Goal: Information Seeking & Learning: Learn about a topic

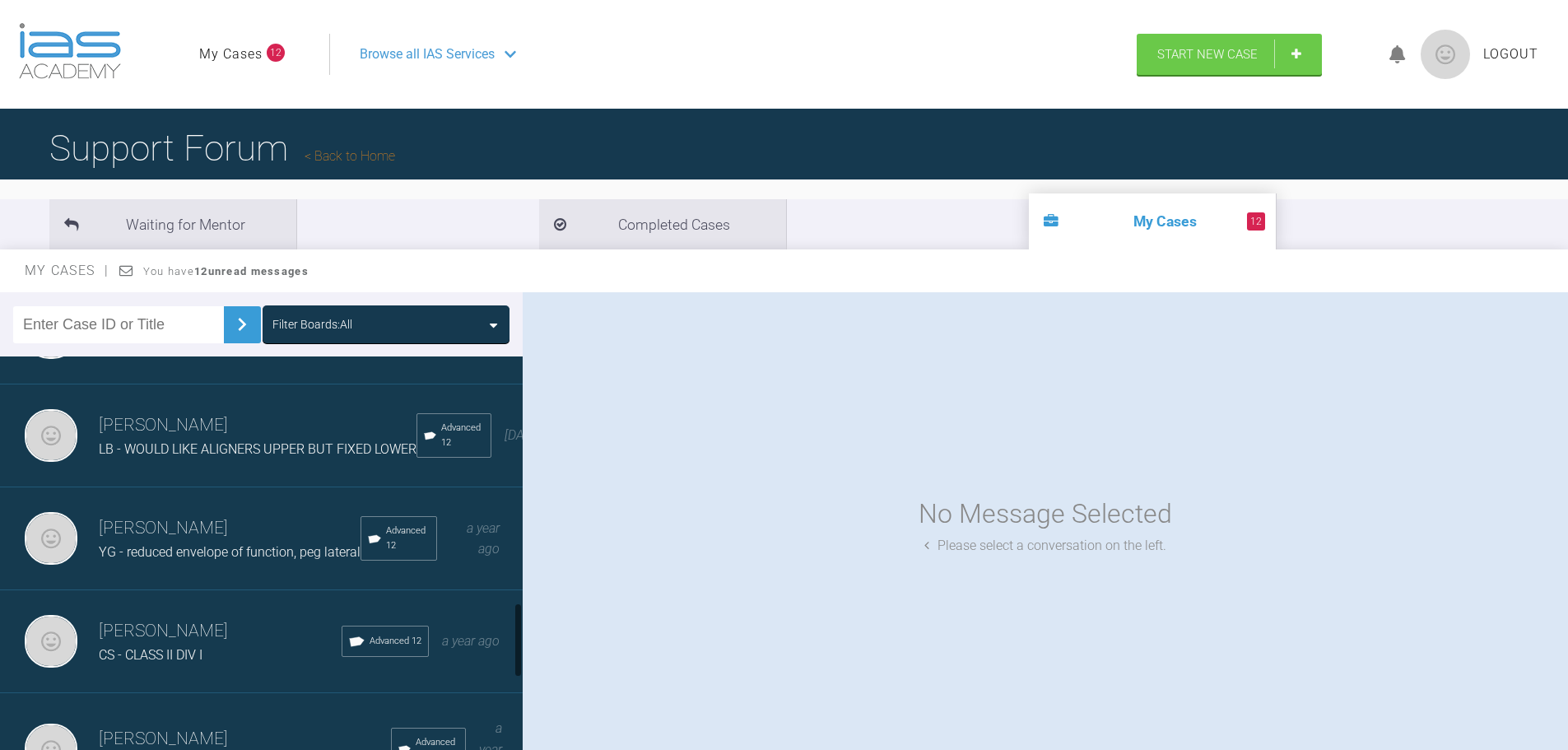
scroll to position [1317, 0]
click at [230, 587] on div "[PERSON_NAME] YG - reduced envelope of function, peg lateral Advanced 12 a year…" at bounding box center [267, 538] width 535 height 103
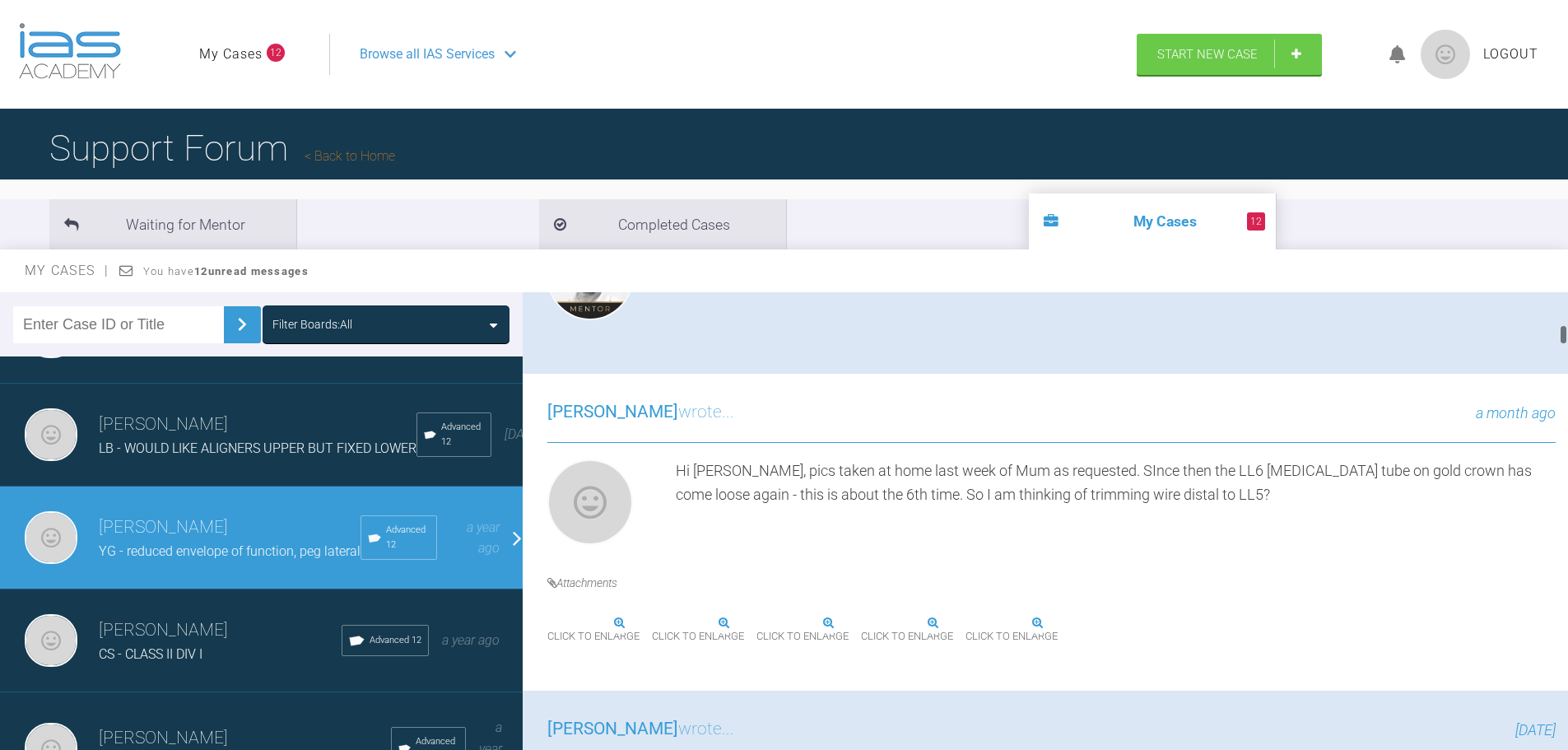
scroll to position [823, 0]
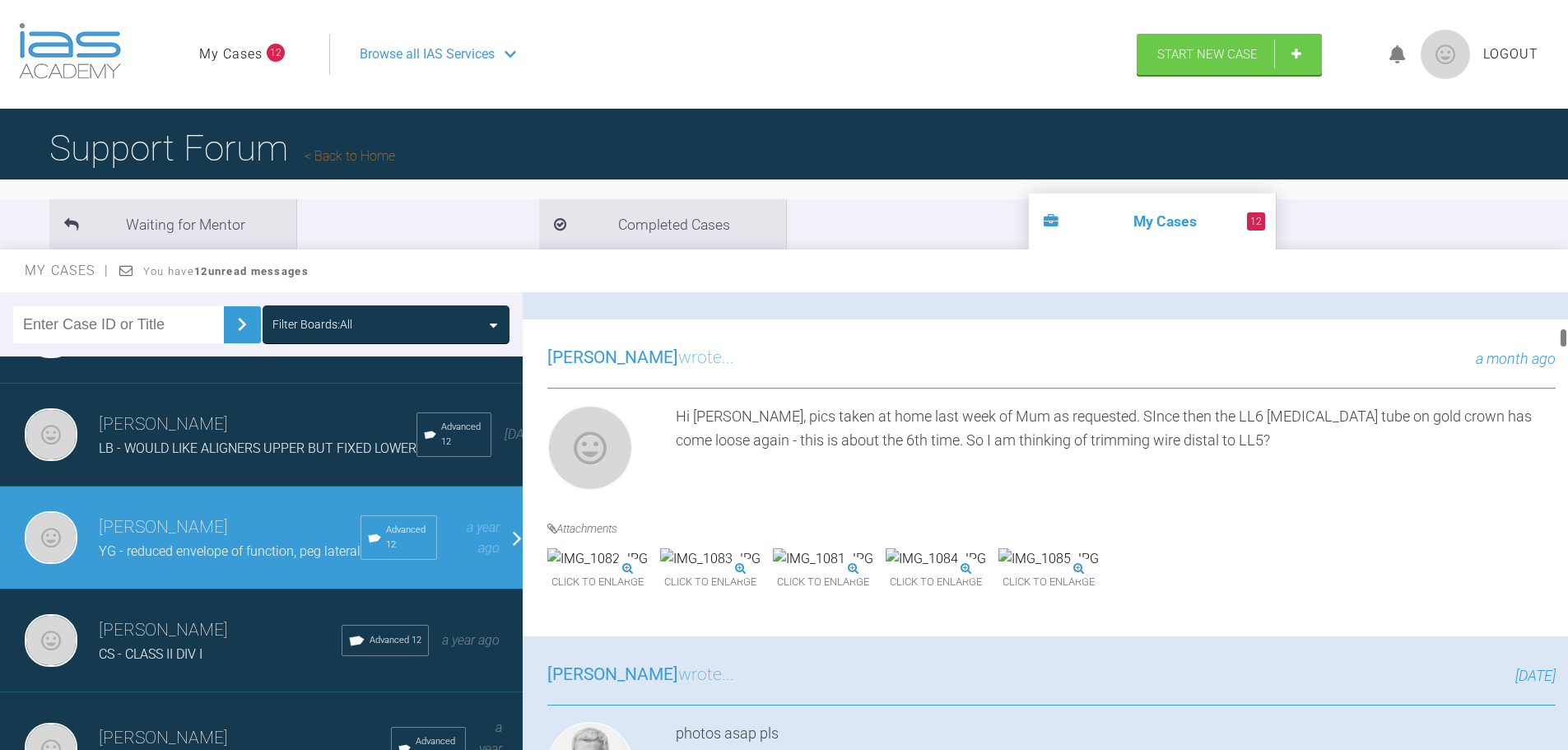
click at [1099, 569] on img at bounding box center [1048, 558] width 101 height 22
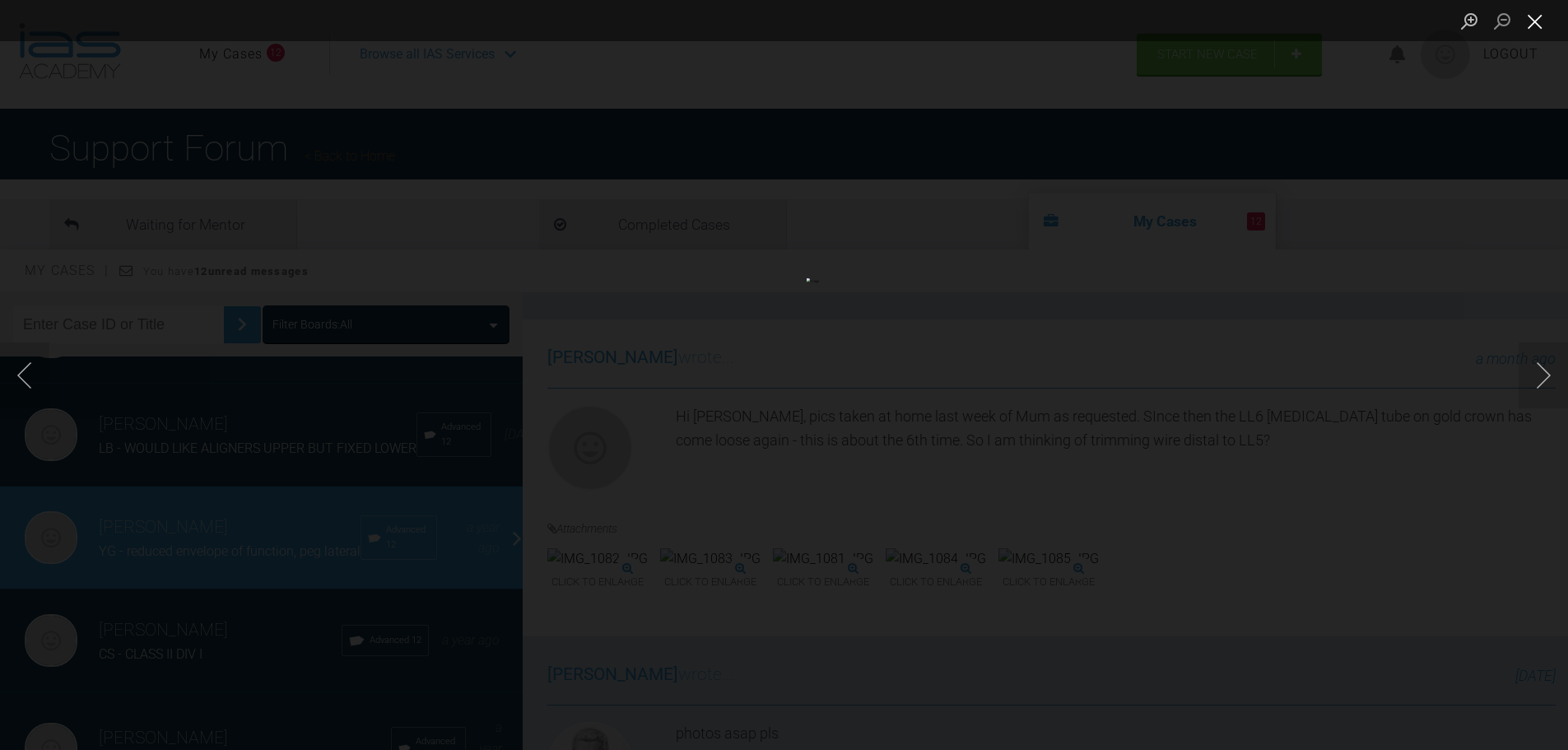
click at [1541, 22] on button "Close lightbox" at bounding box center [1535, 21] width 33 height 28
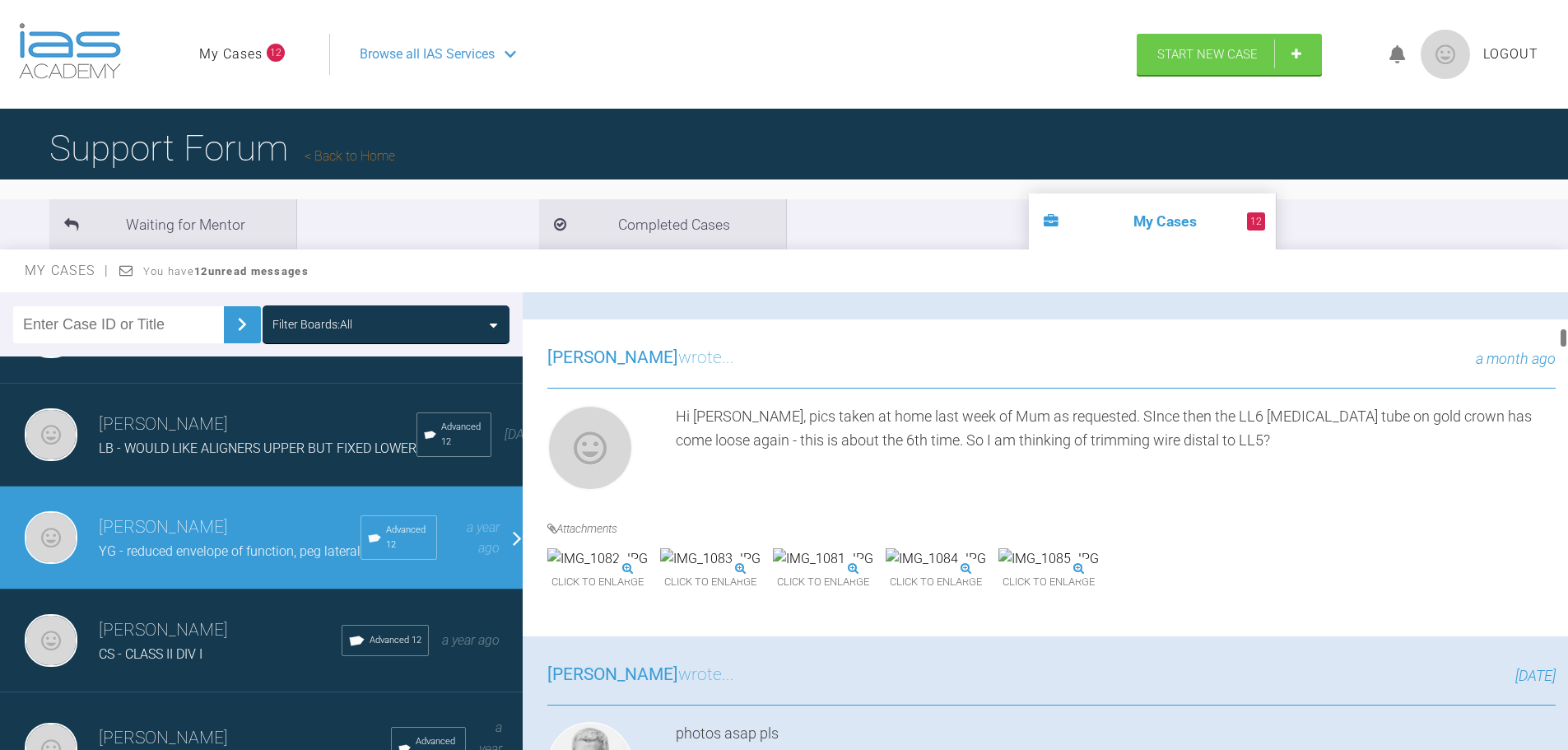
click at [987, 569] on img at bounding box center [936, 558] width 101 height 22
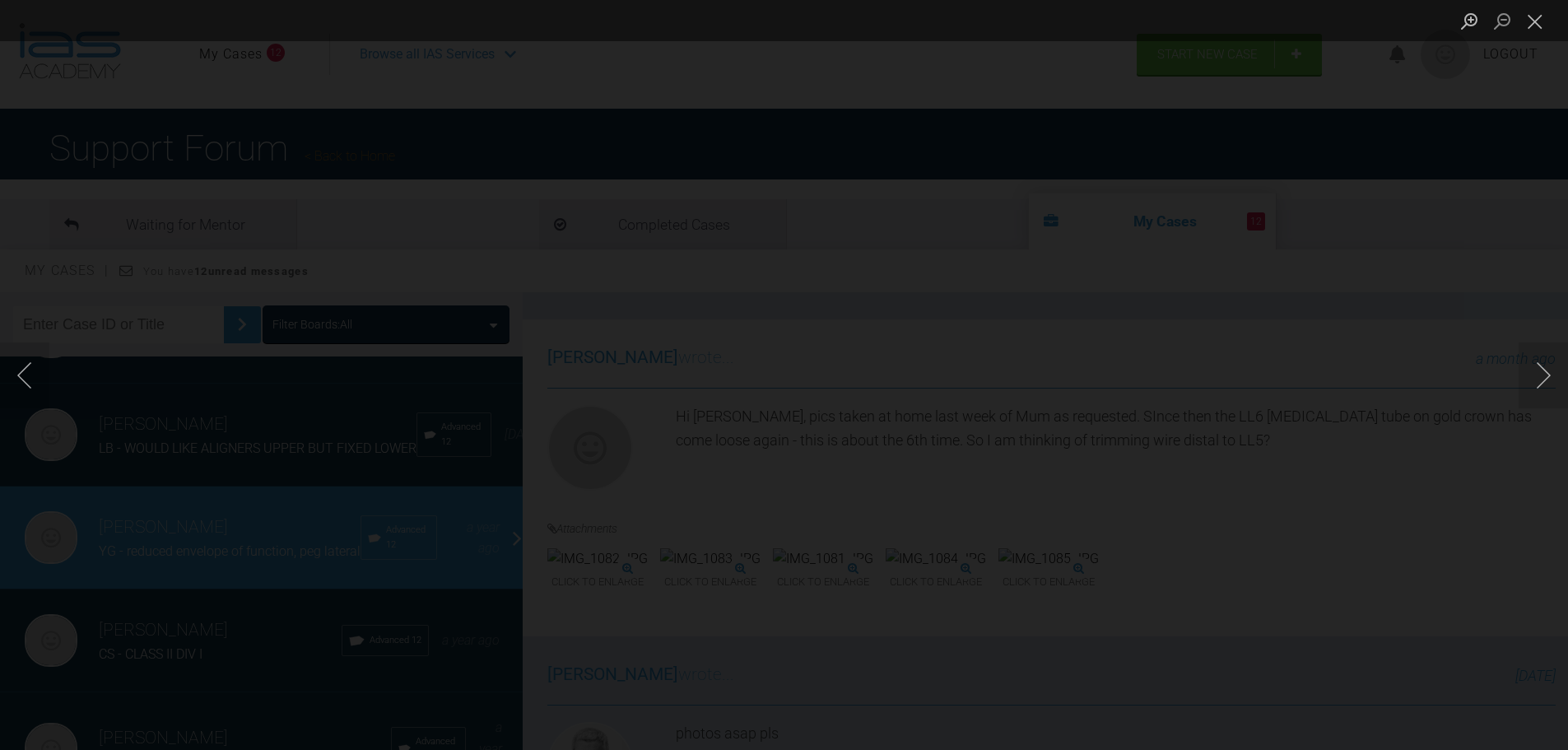
click at [1467, 25] on button "Zoom in" at bounding box center [1469, 21] width 33 height 28
click at [1503, 9] on button "Zoom out" at bounding box center [1503, 21] width 33 height 28
click at [1540, 25] on button "Close lightbox" at bounding box center [1535, 21] width 33 height 28
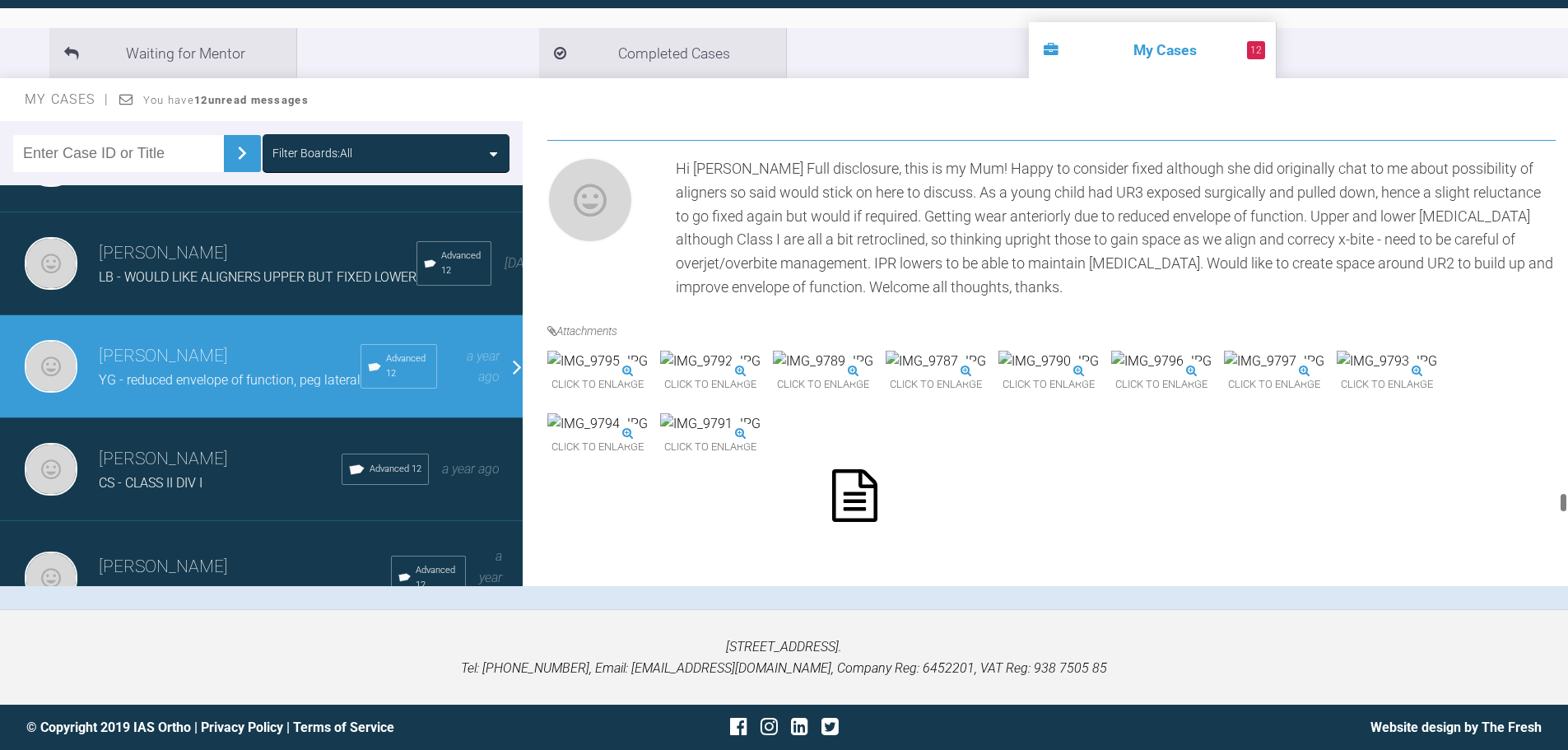
scroll to position [8515, 0]
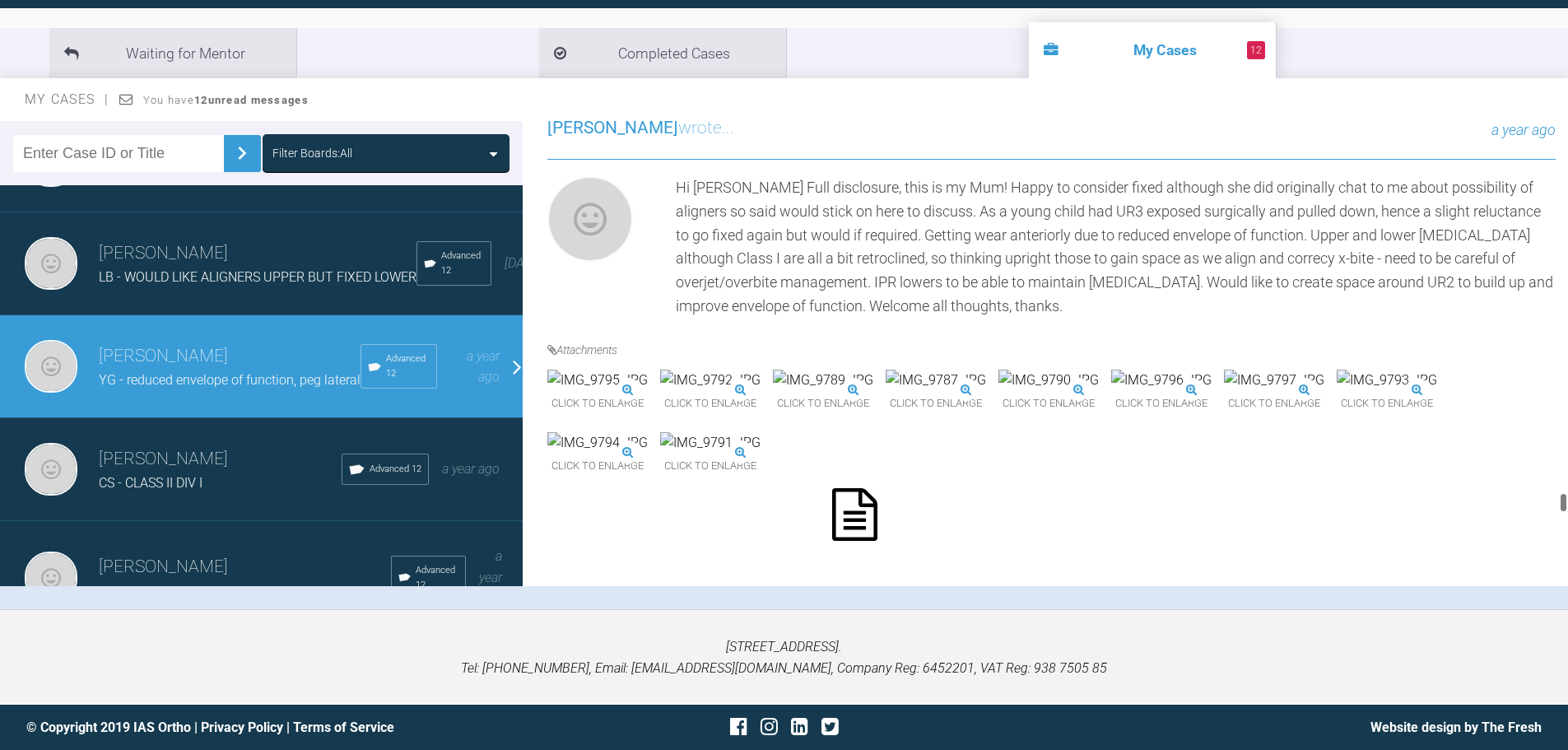
drag, startPoint x: 1564, startPoint y: 317, endPoint x: 1547, endPoint y: 501, distance: 184.8
click at [1547, 501] on div "[PERSON_NAME] YG - reduced envelope of function, peg lateral a few seconds ago …" at bounding box center [1045, 353] width 1045 height 465
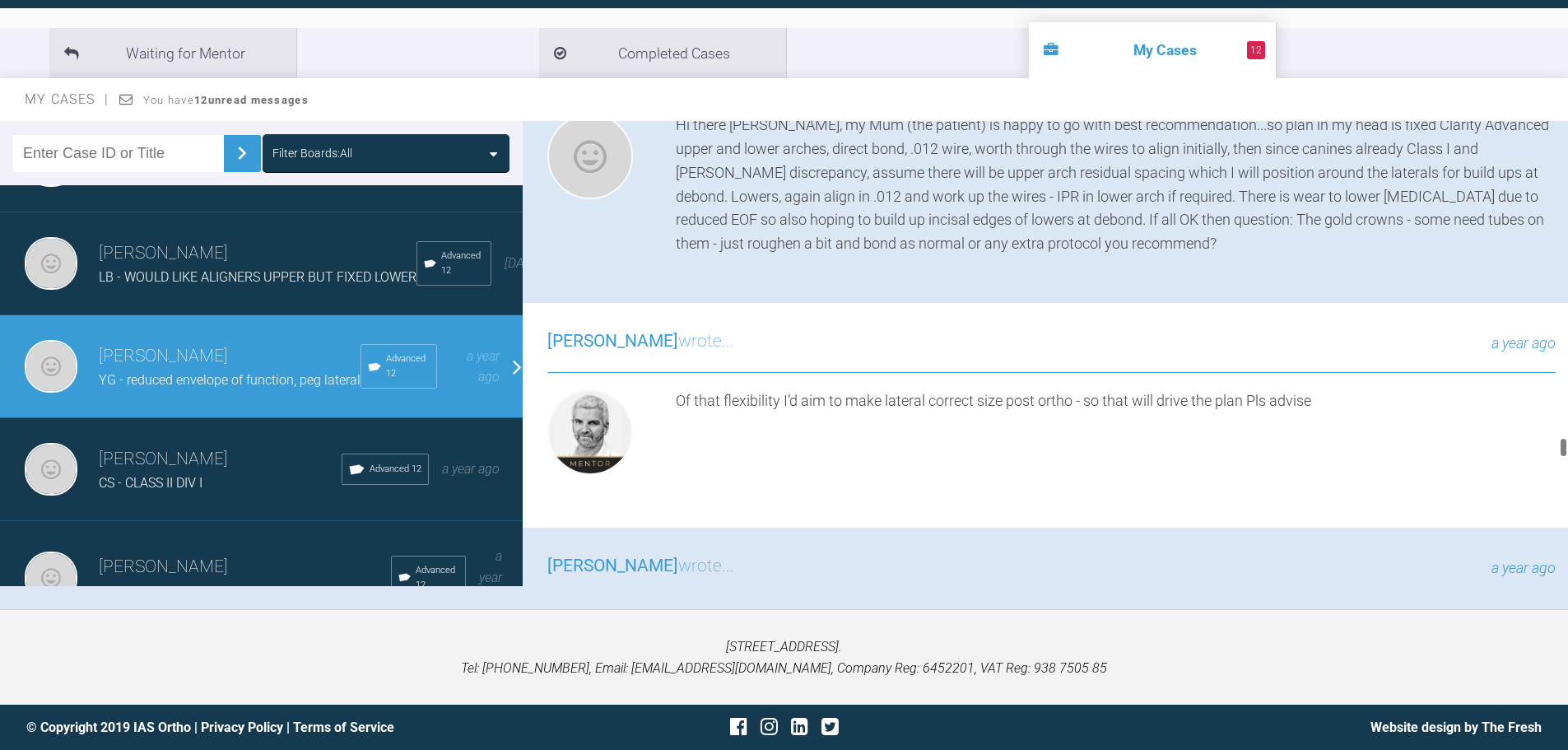
scroll to position [7280, 0]
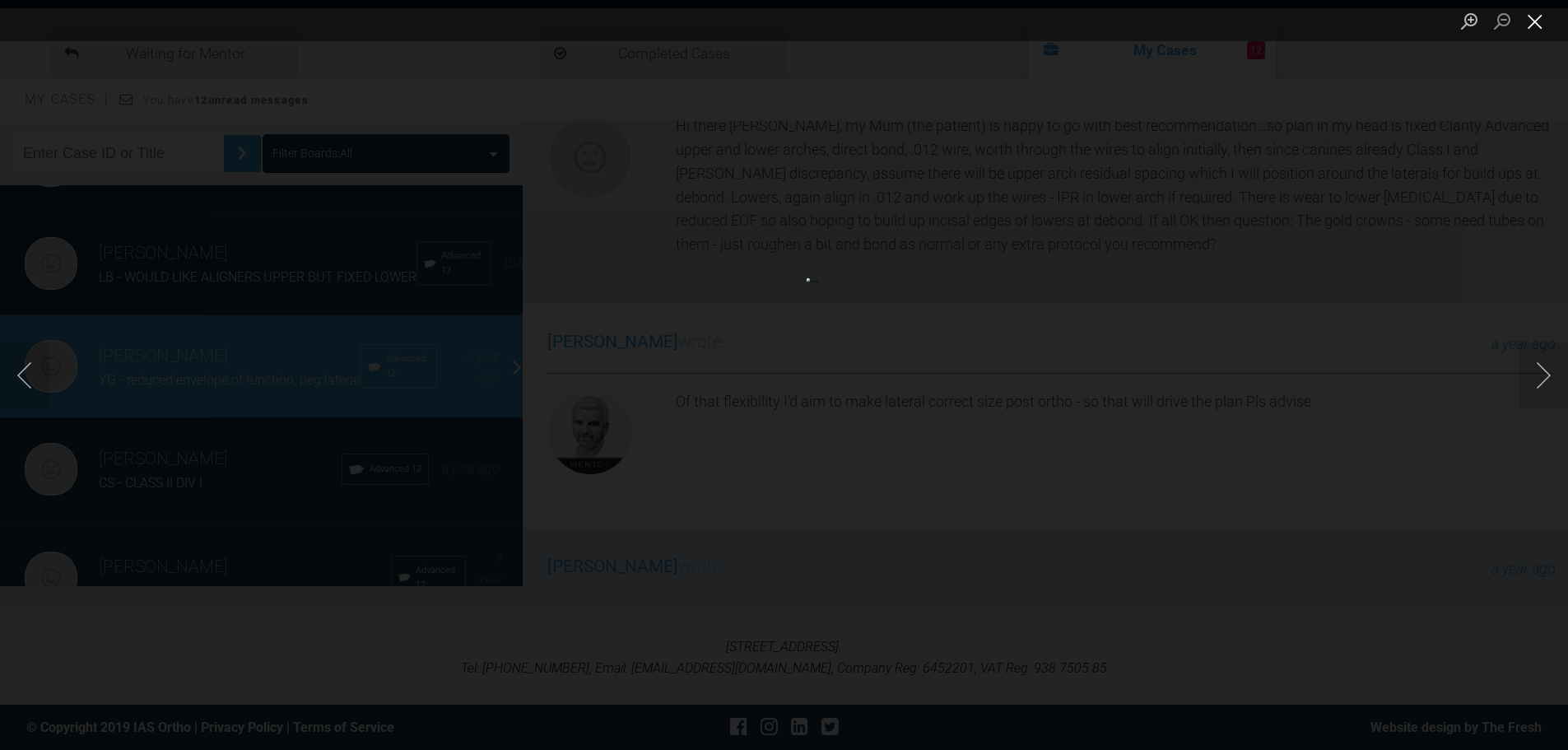
click at [1539, 21] on button "Close lightbox" at bounding box center [1535, 21] width 33 height 28
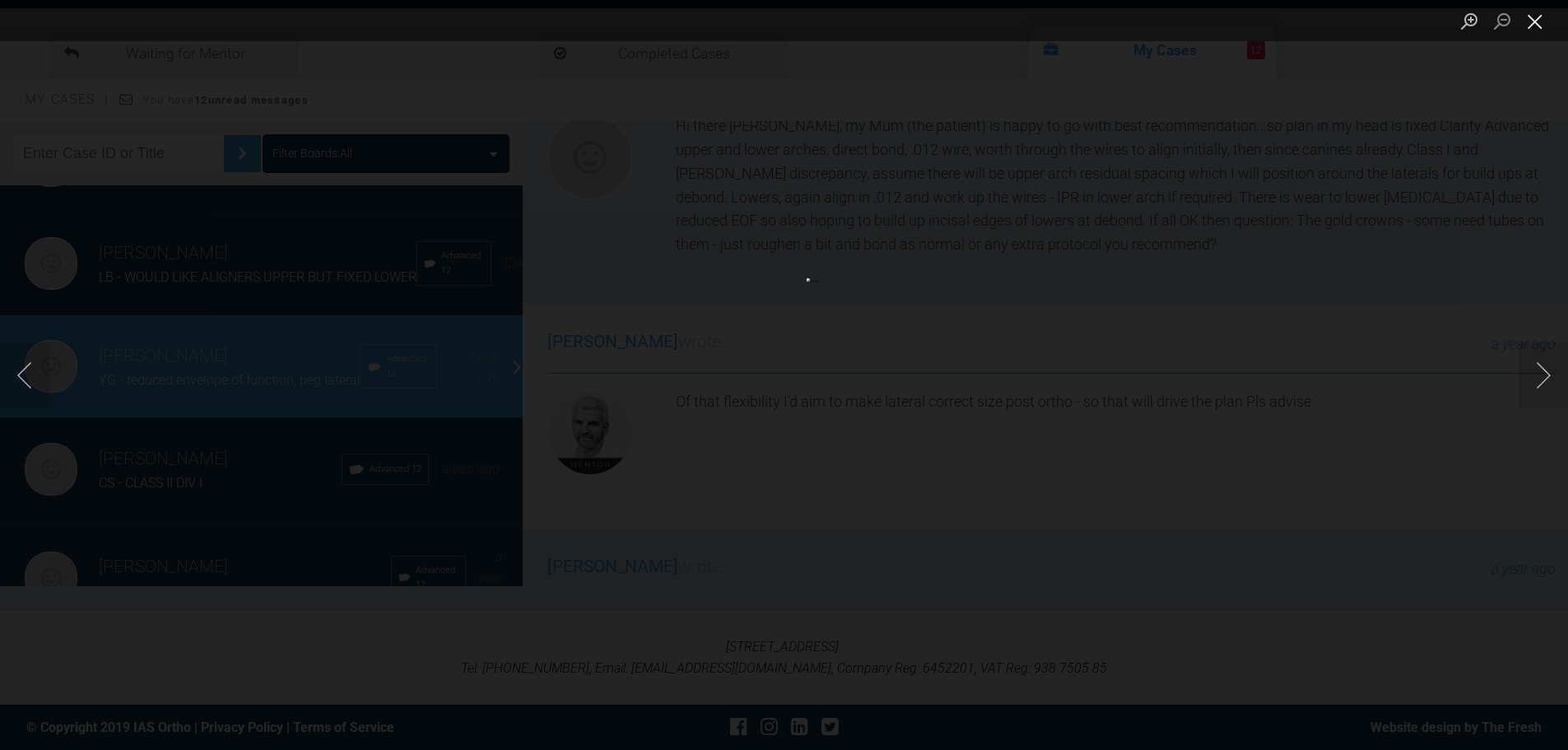
click at [1537, 20] on button "Close lightbox" at bounding box center [1535, 21] width 33 height 28
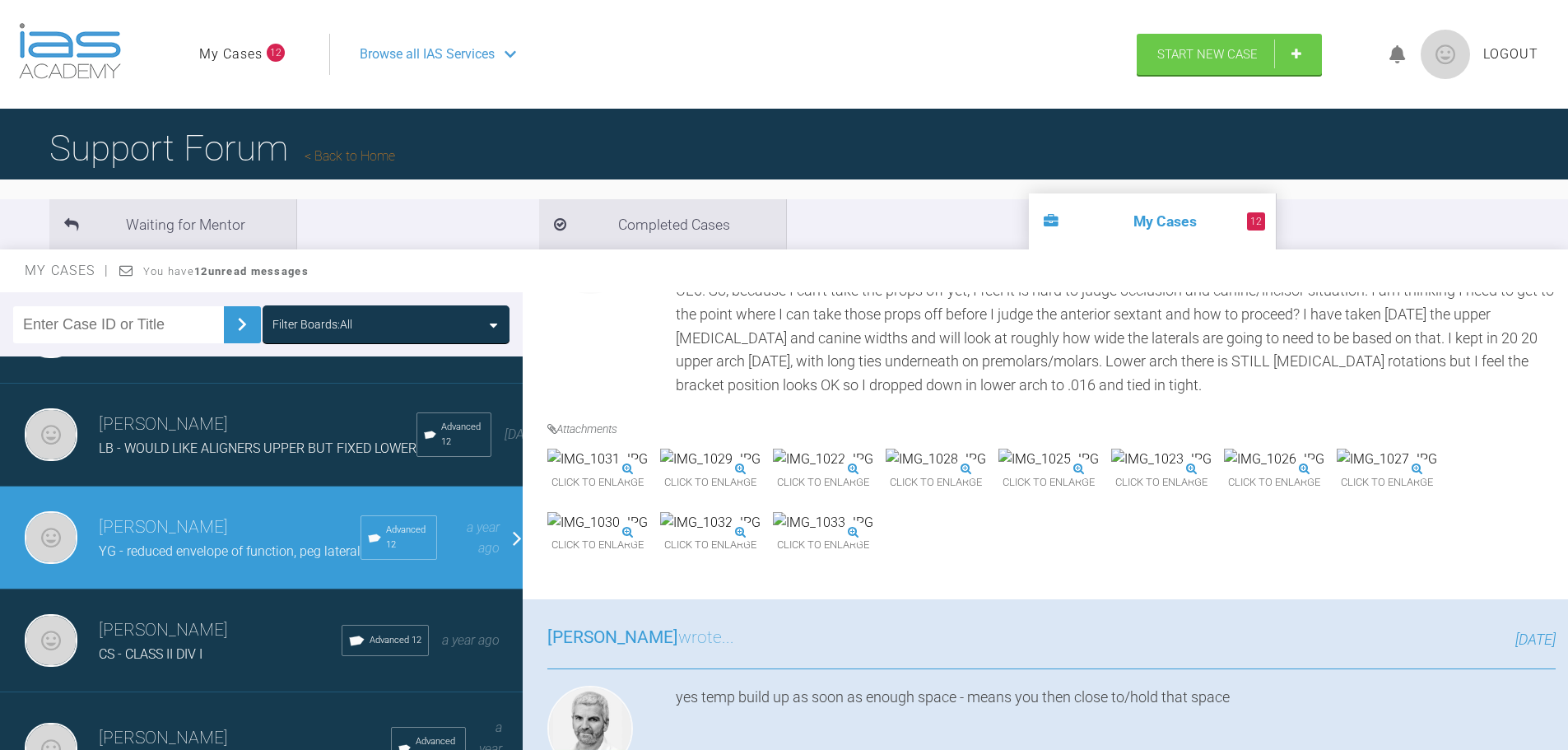
scroll to position [2177, 0]
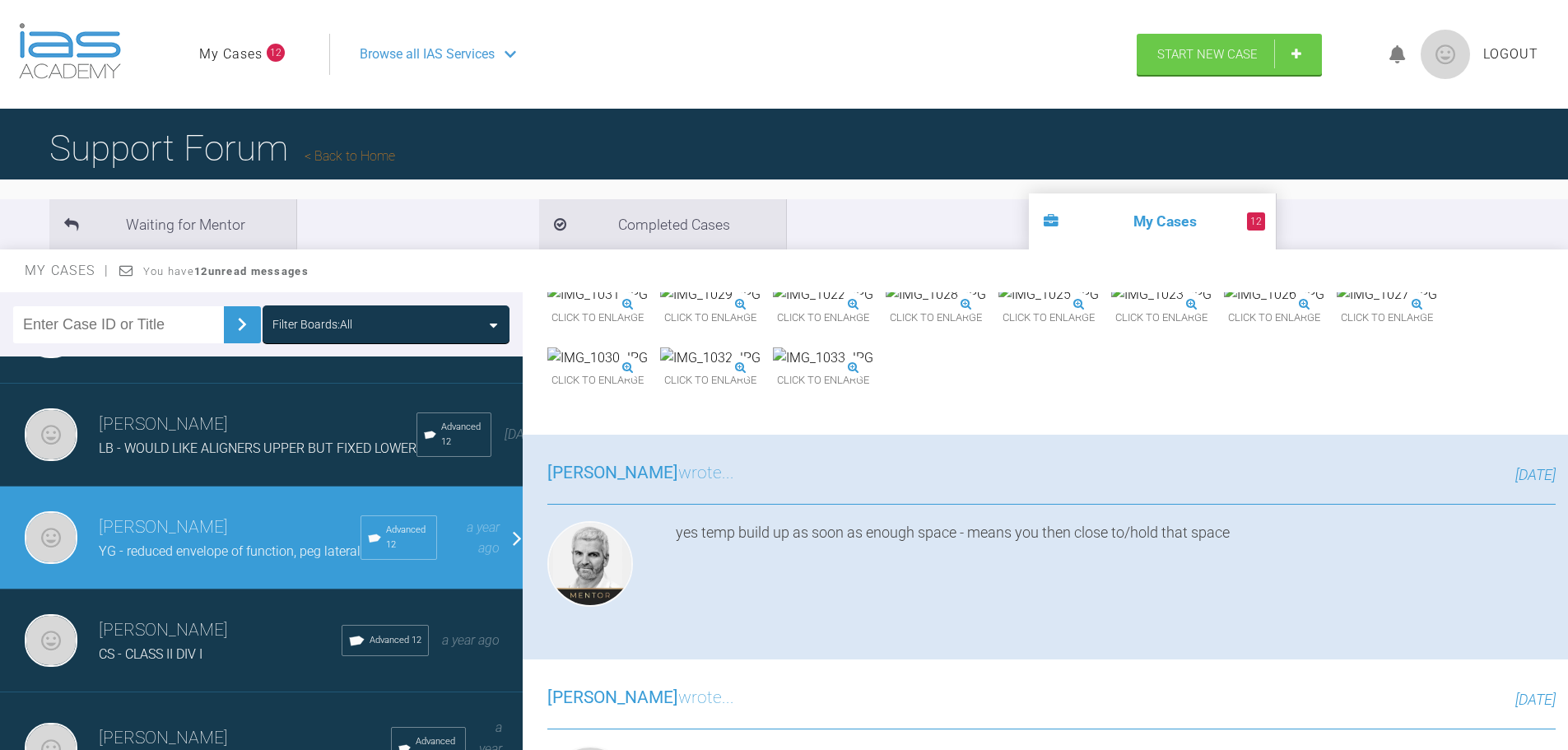
click at [760, 369] on img at bounding box center [710, 358] width 101 height 22
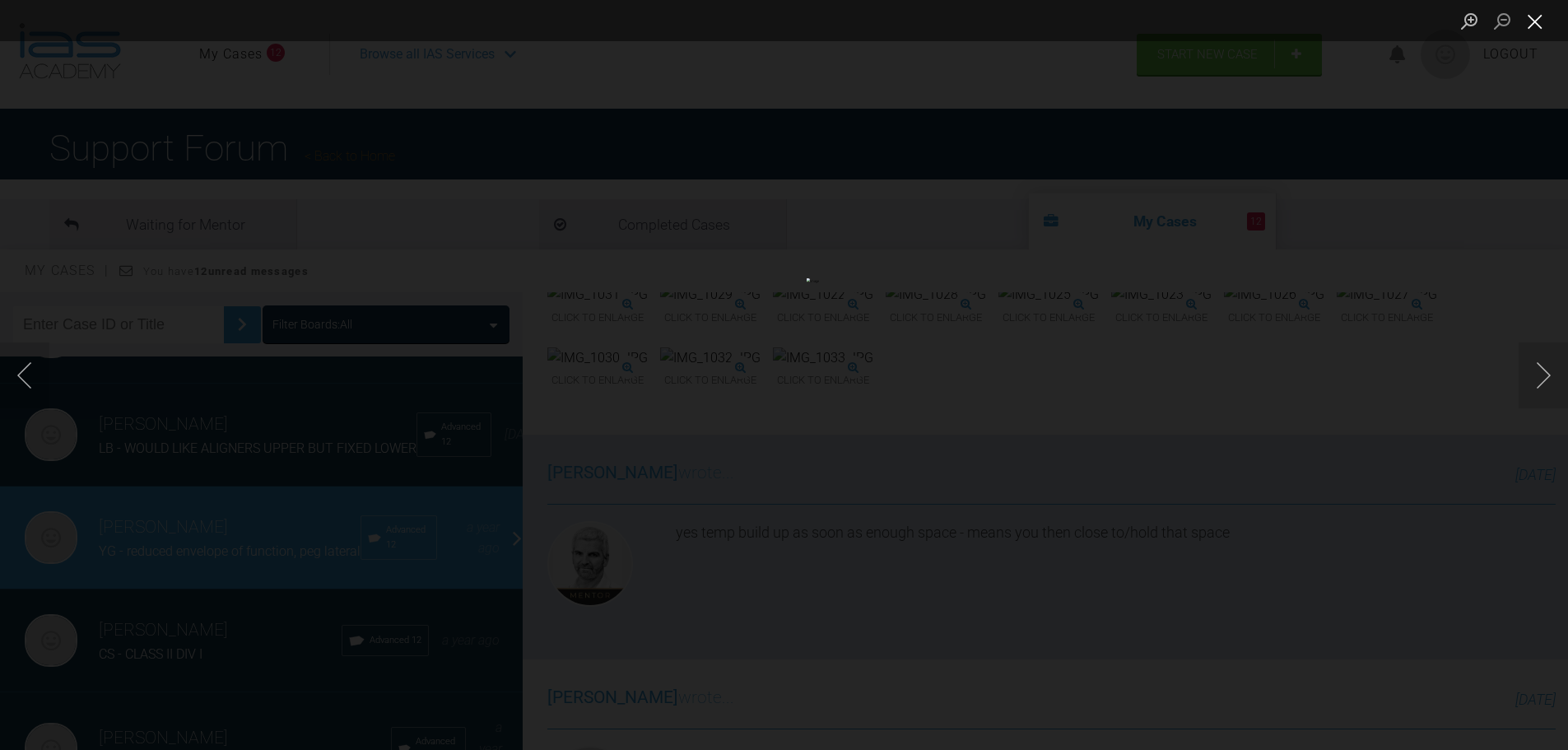
click at [1540, 9] on button "Close lightbox" at bounding box center [1535, 21] width 33 height 28
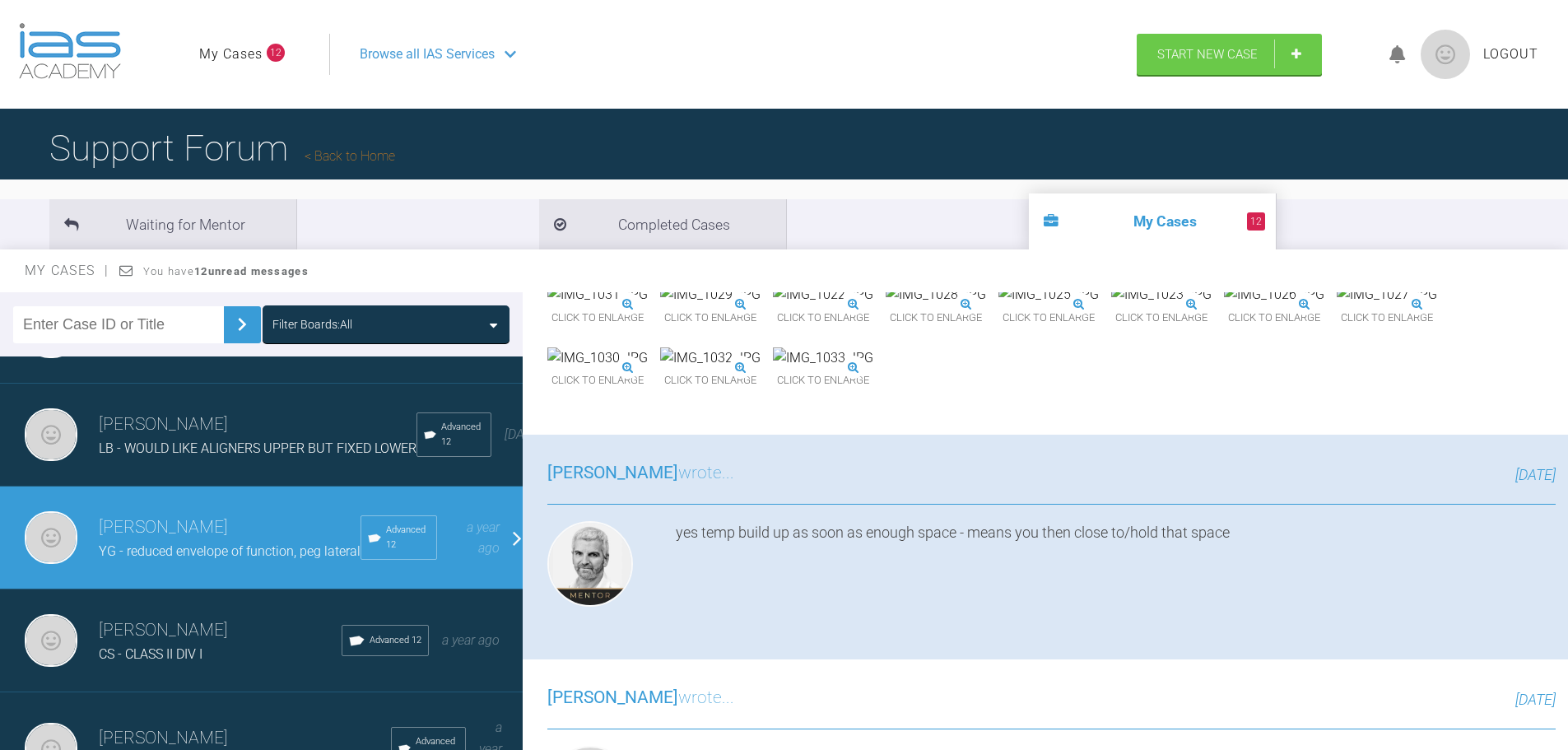
click at [760, 305] on img at bounding box center [710, 294] width 101 height 22
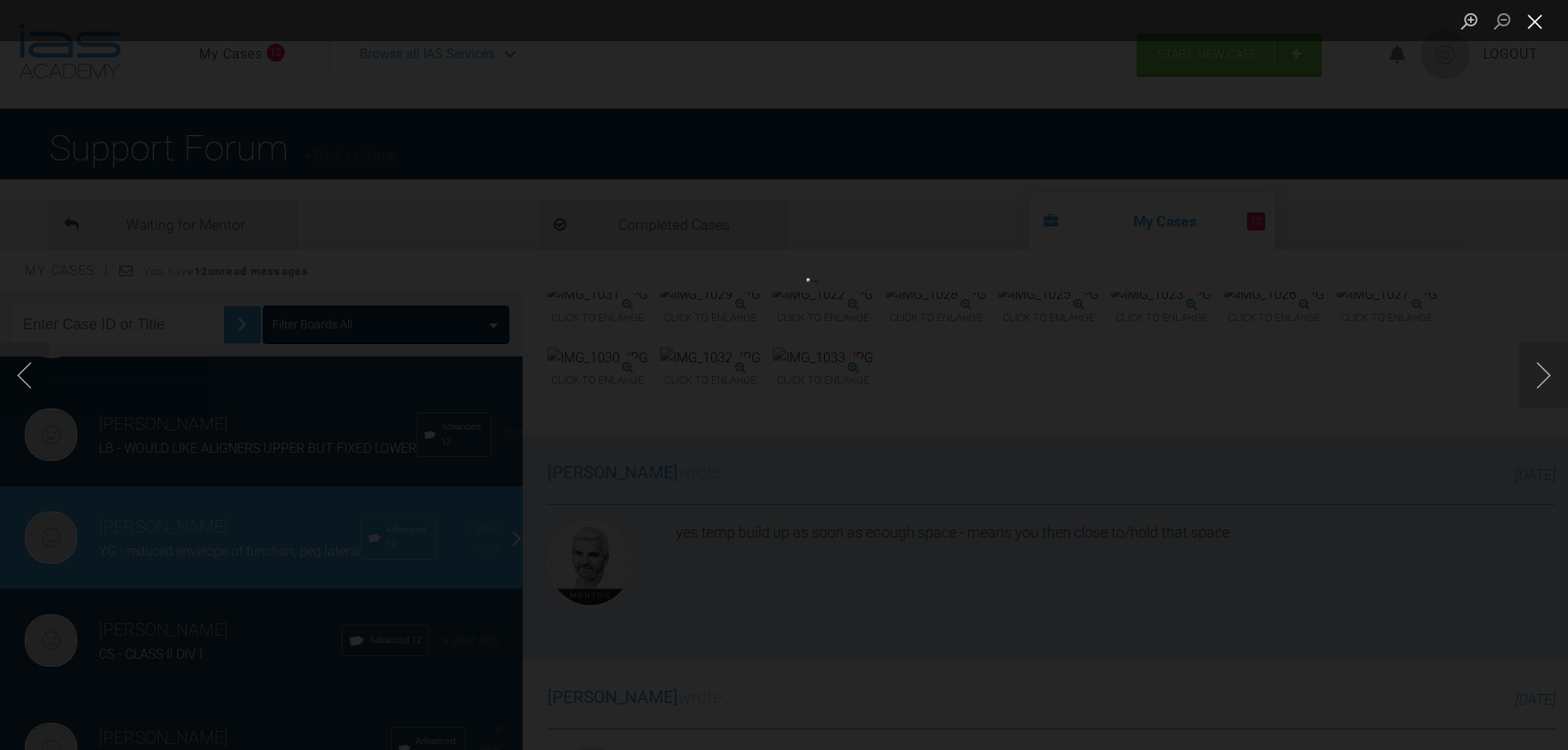
click at [1531, 26] on button "Close lightbox" at bounding box center [1535, 21] width 33 height 28
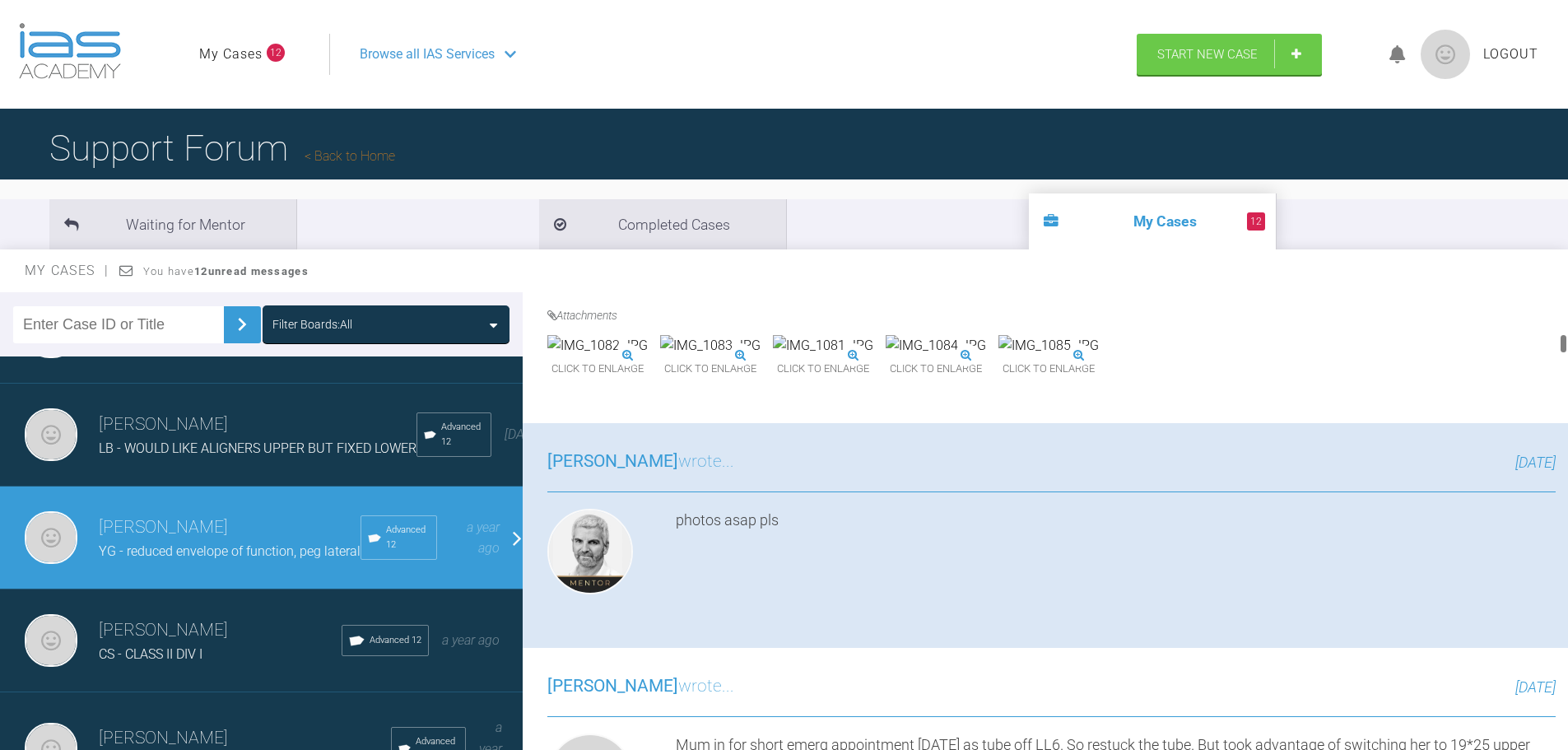
scroll to position [942, 0]
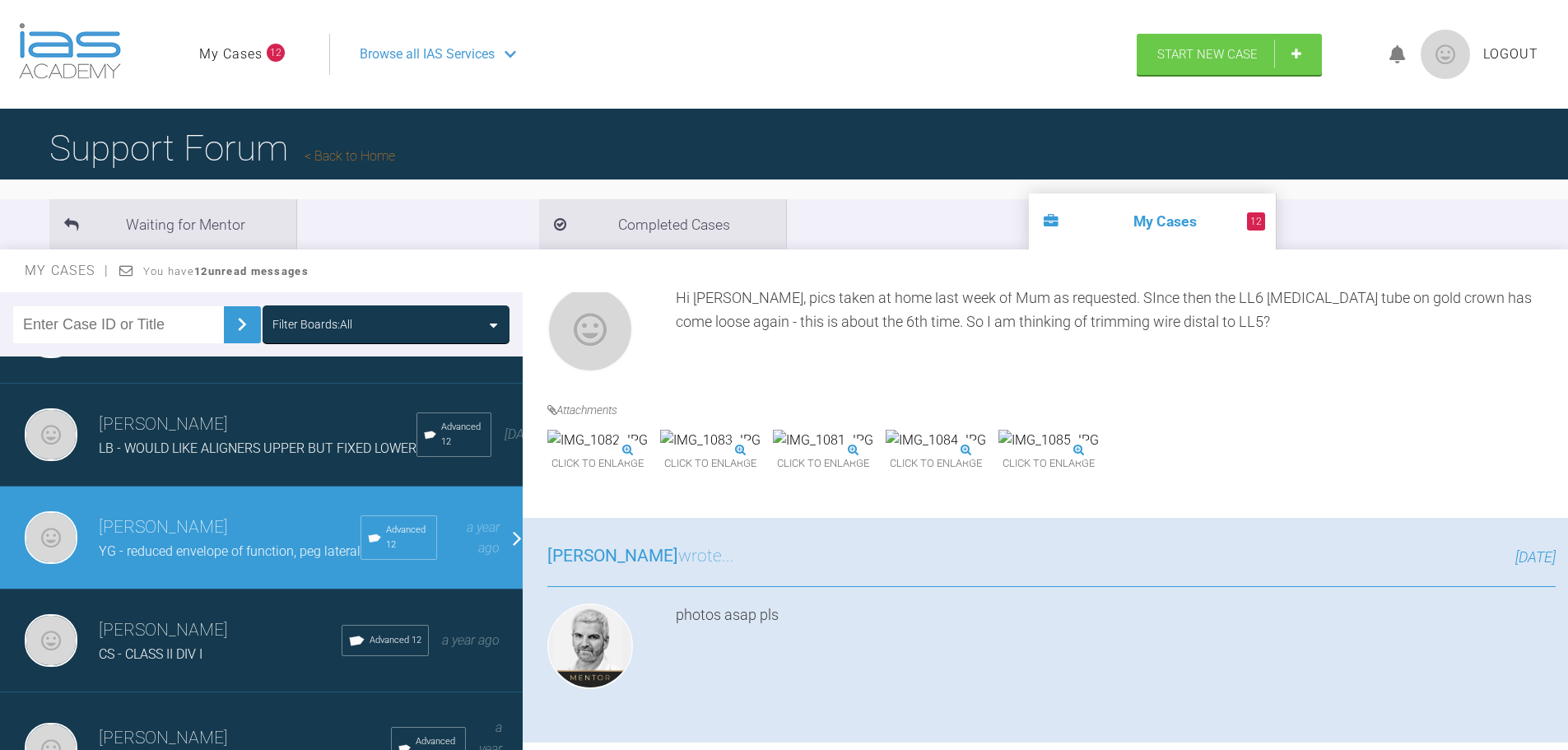
click at [760, 451] on img at bounding box center [710, 440] width 101 height 22
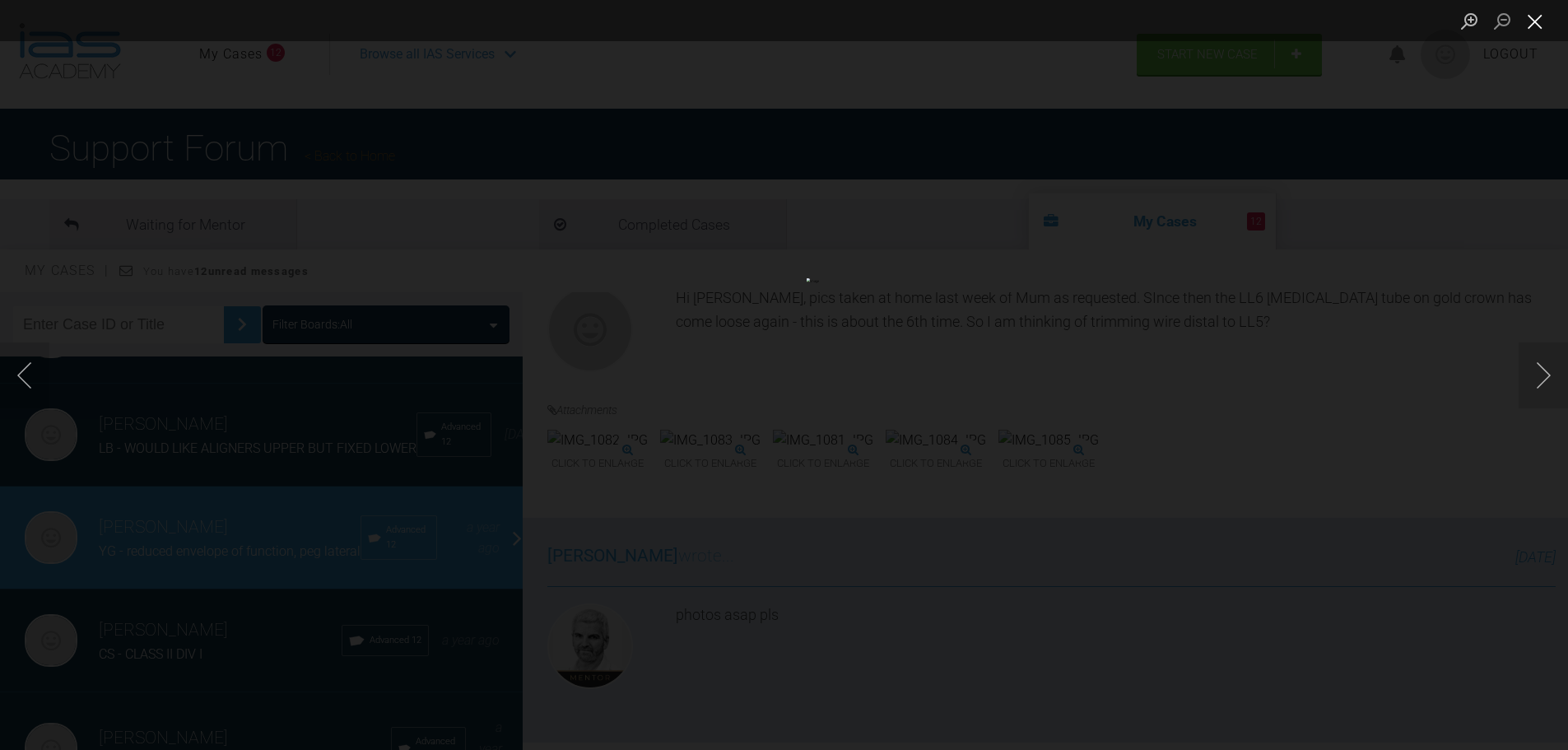
click at [1540, 26] on button "Close lightbox" at bounding box center [1535, 21] width 33 height 28
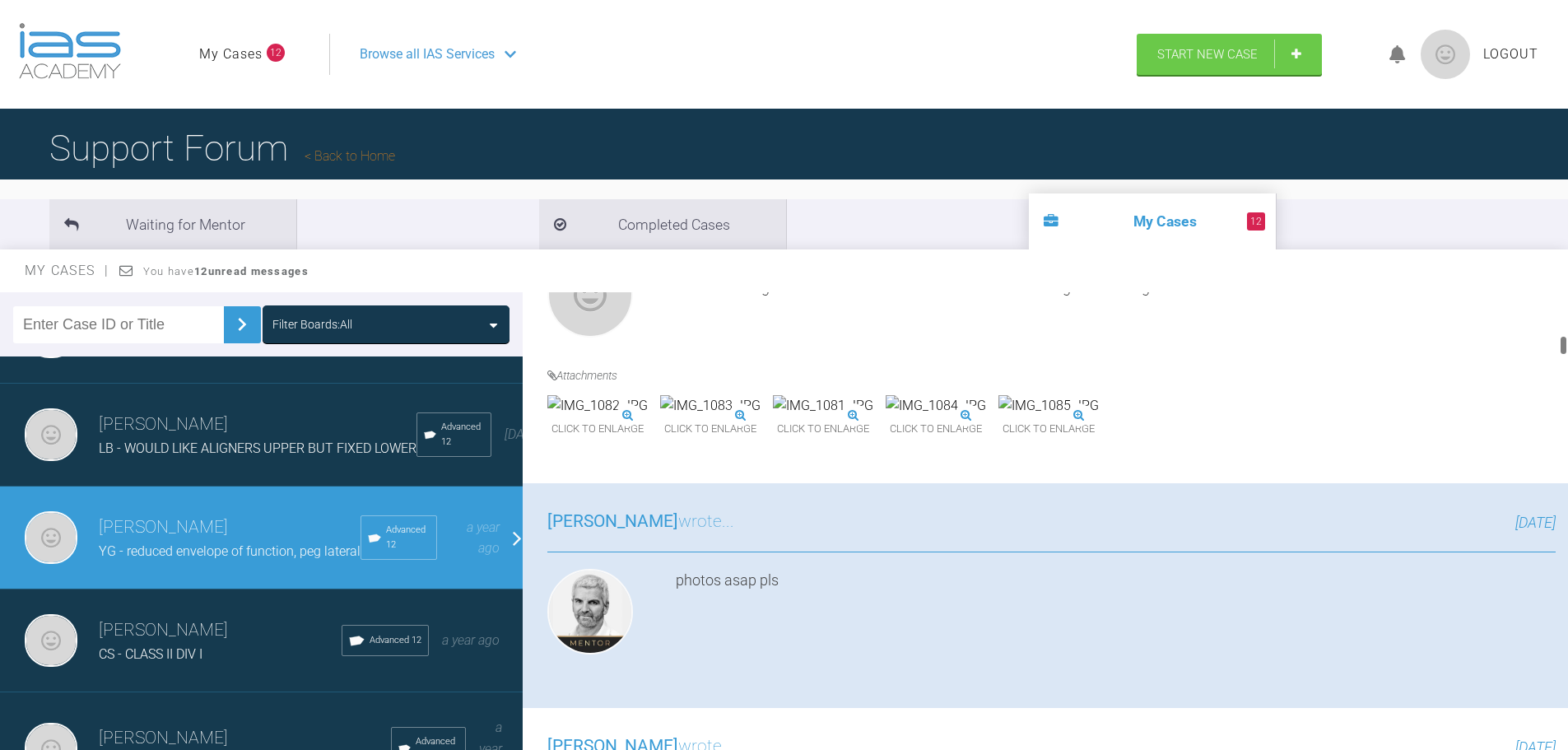
scroll to position [987, 0]
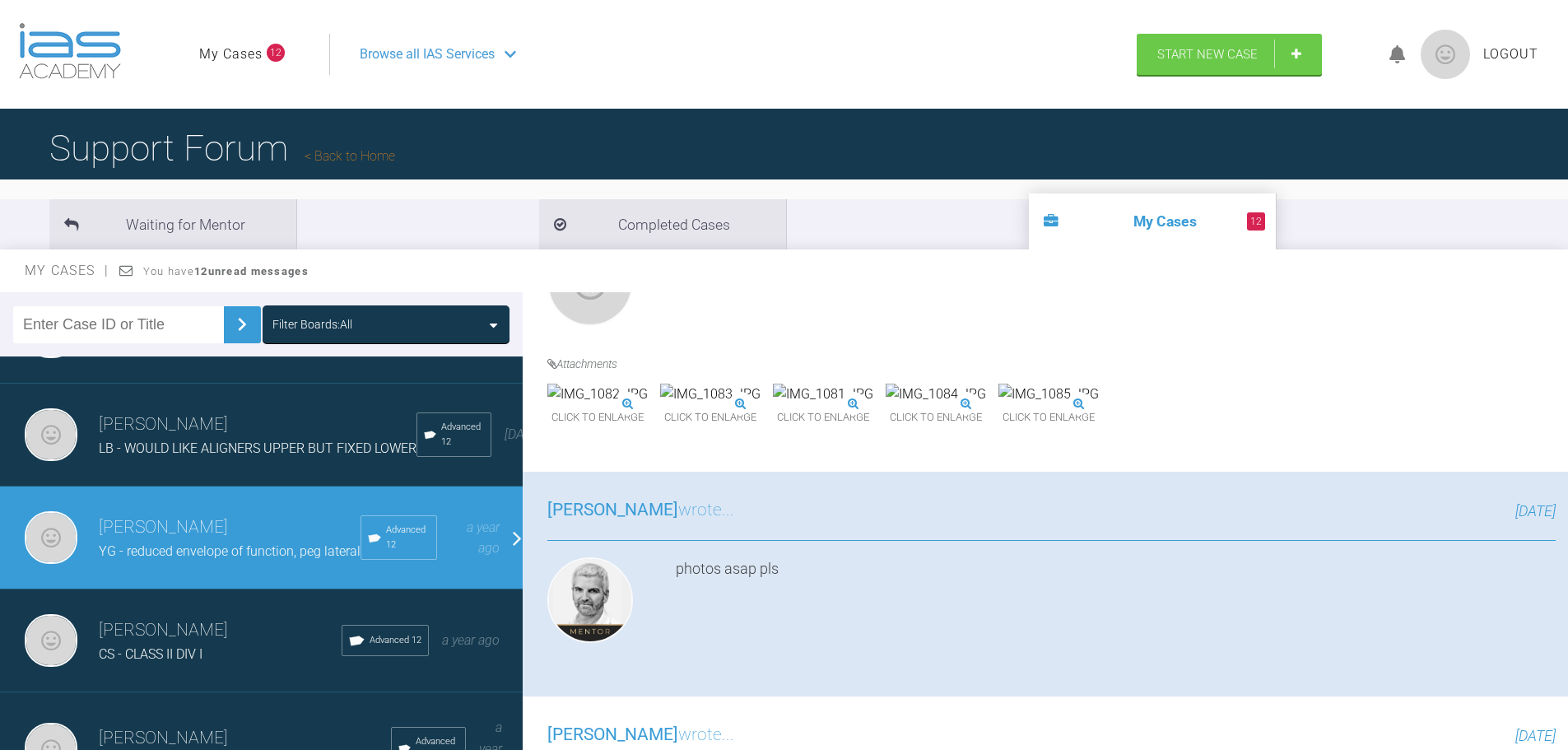
click at [760, 405] on img at bounding box center [710, 394] width 101 height 22
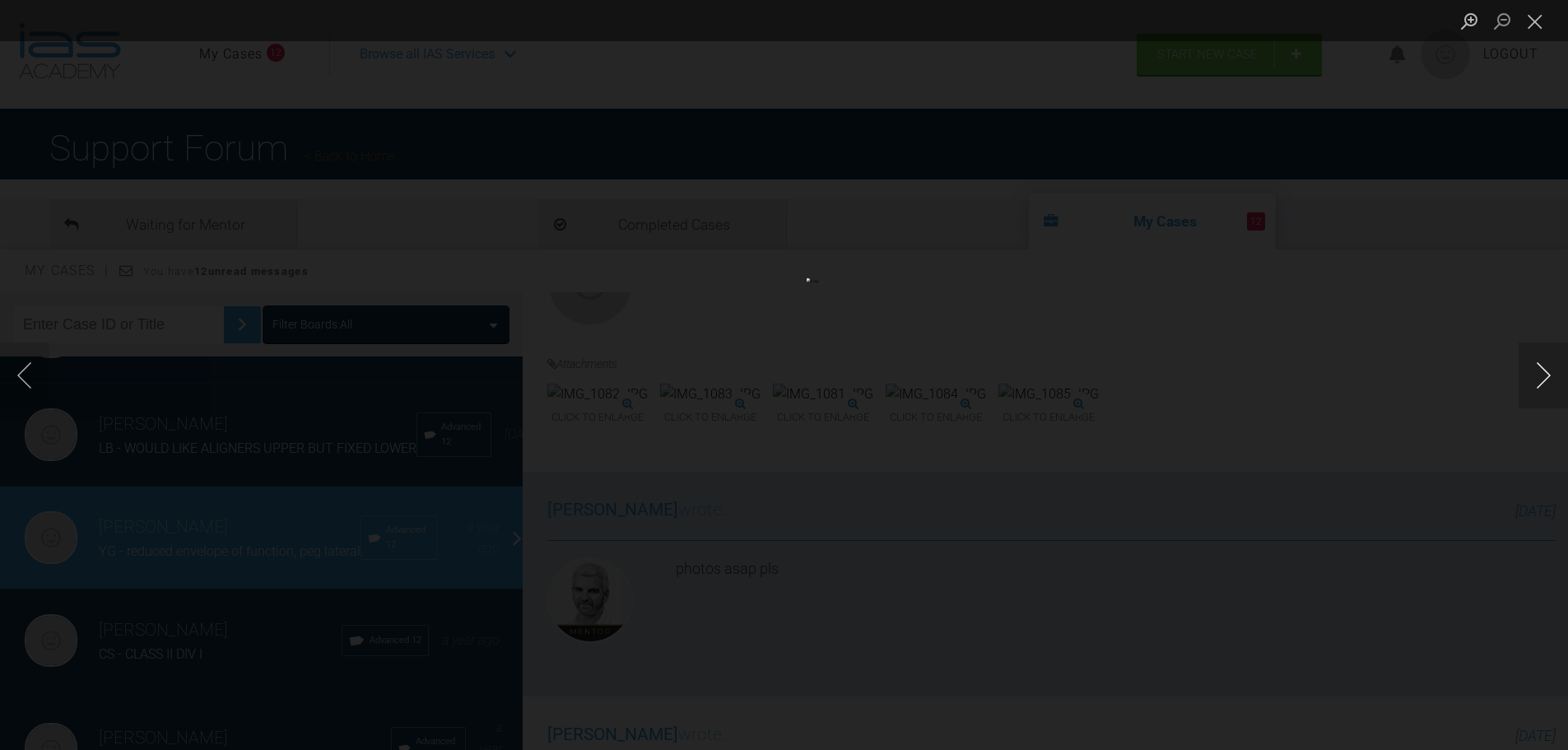
click at [1534, 378] on button "Next image" at bounding box center [1543, 375] width 49 height 66
